Goal: Find specific page/section

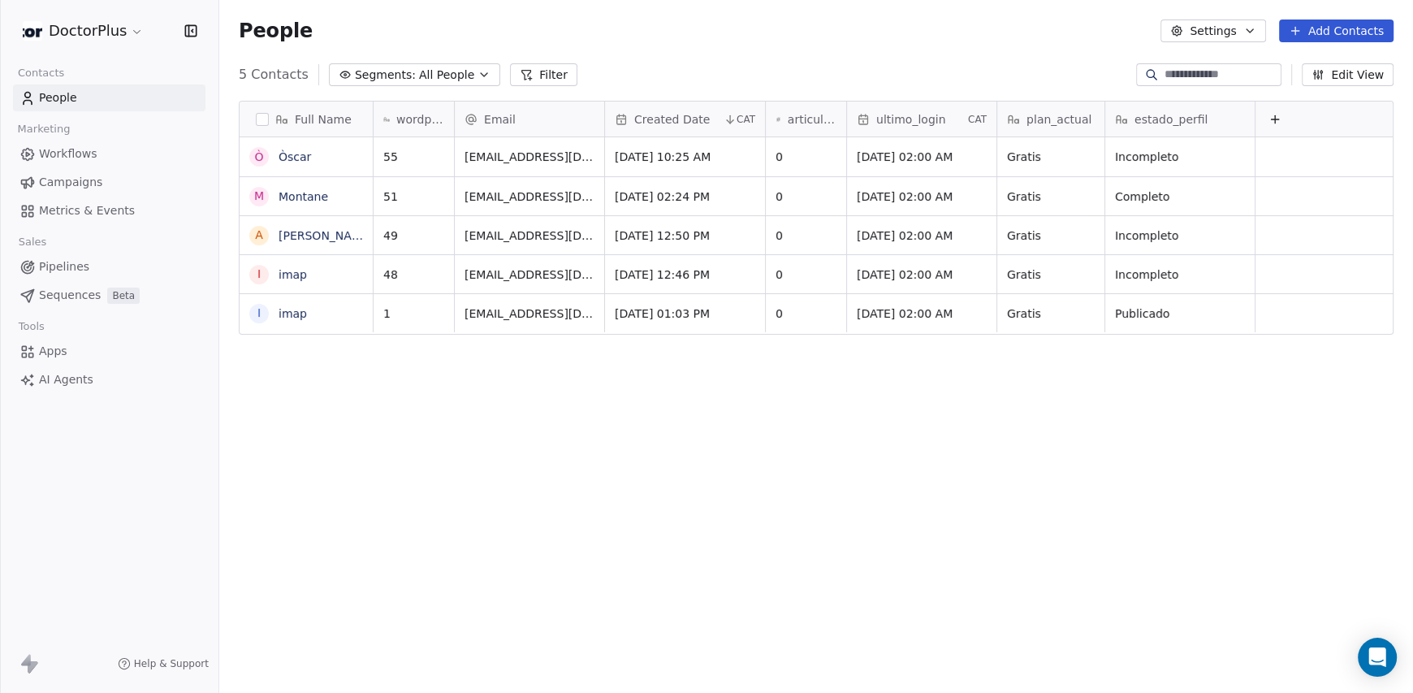
scroll to position [597, 1181]
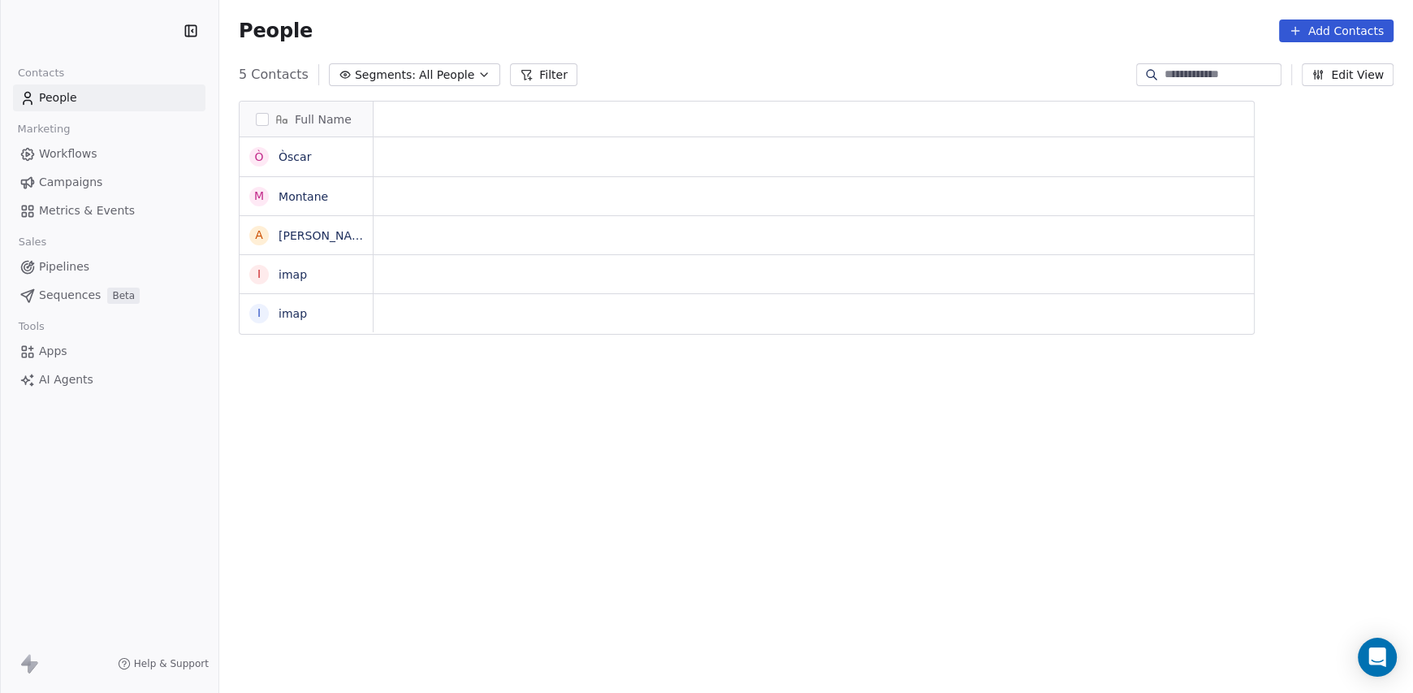
scroll to position [597, 1181]
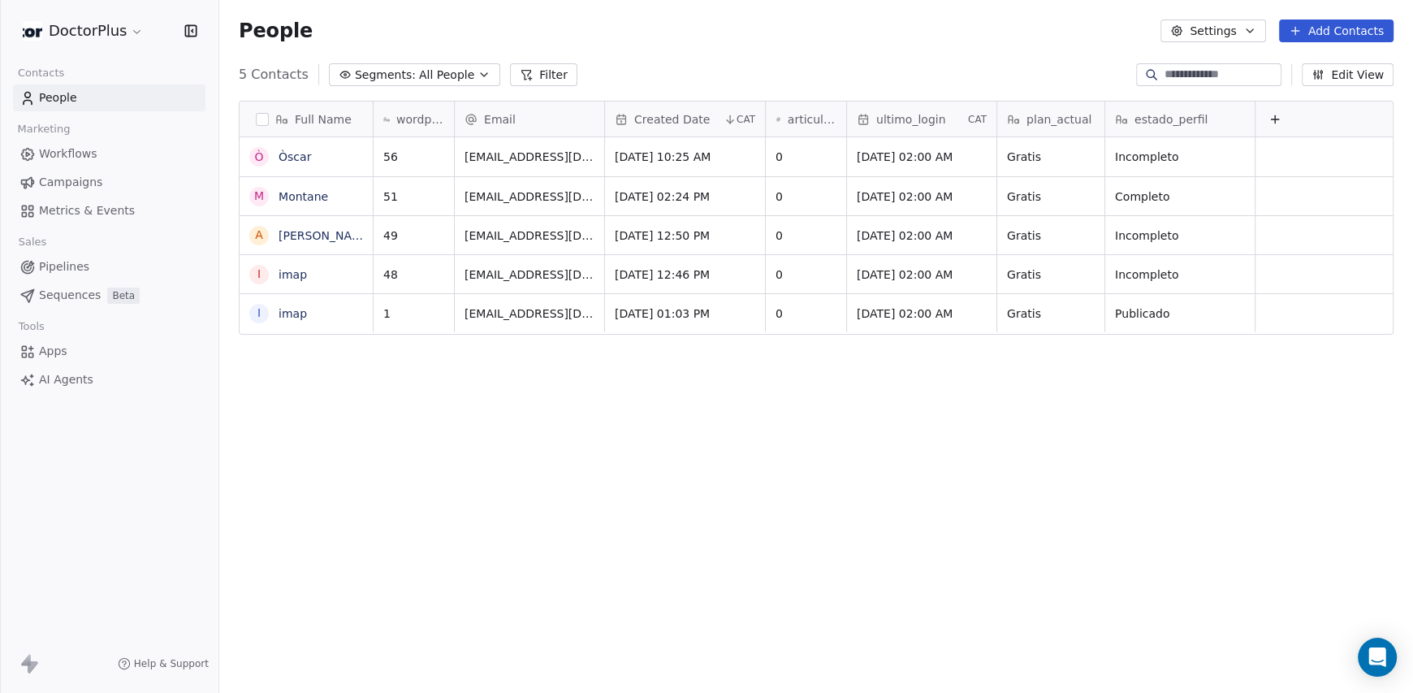
click at [1170, 559] on div "Full Name Ò Òscar M Montane A Albert IMAP i imap i imap wordpressUserId Email C…" at bounding box center [816, 393] width 1194 height 610
click at [1038, 390] on div "Full Name Ò Òscar M Montane A Albert IMAP i imap i imap wordpressUserId Email C…" at bounding box center [816, 393] width 1194 height 610
click at [1081, 468] on div "Full Name Ò Òscar M Montane A Albert IMAP i imap i imap wordpressUserId Email C…" at bounding box center [816, 393] width 1194 height 610
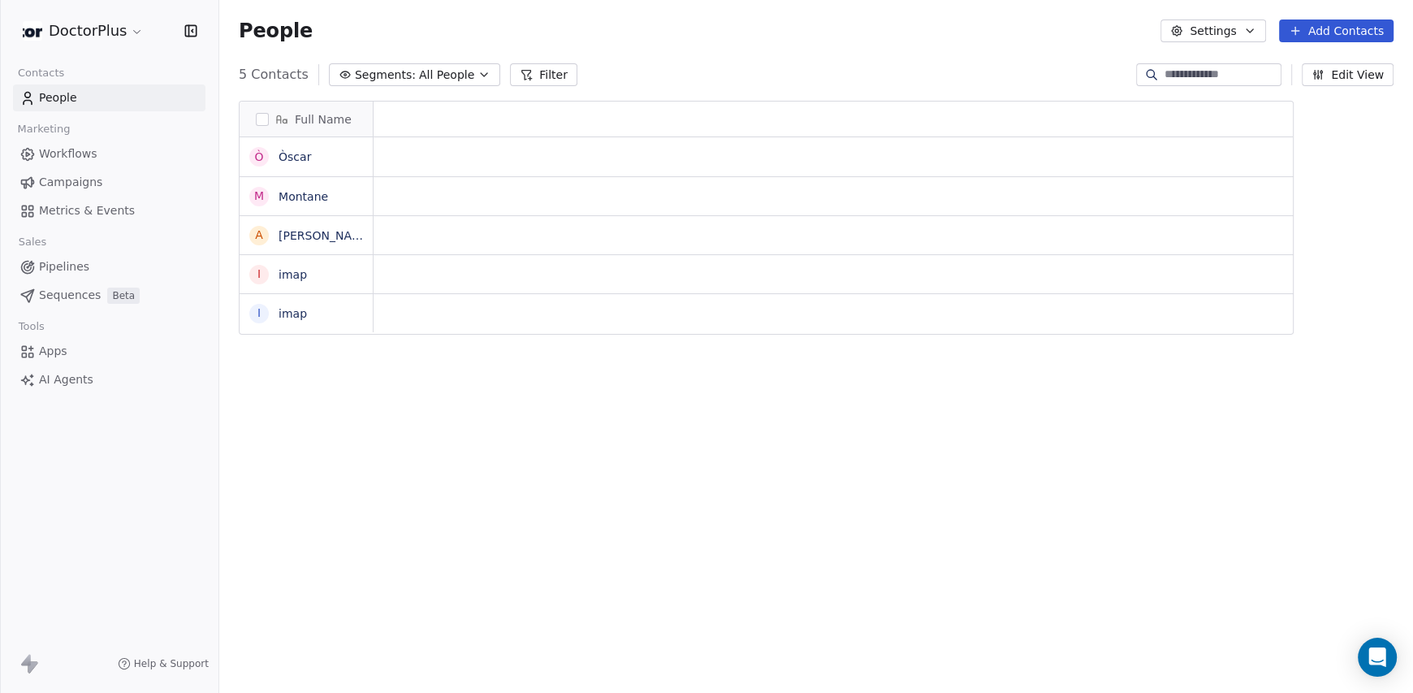
scroll to position [13, 13]
